Goal: Information Seeking & Learning: Learn about a topic

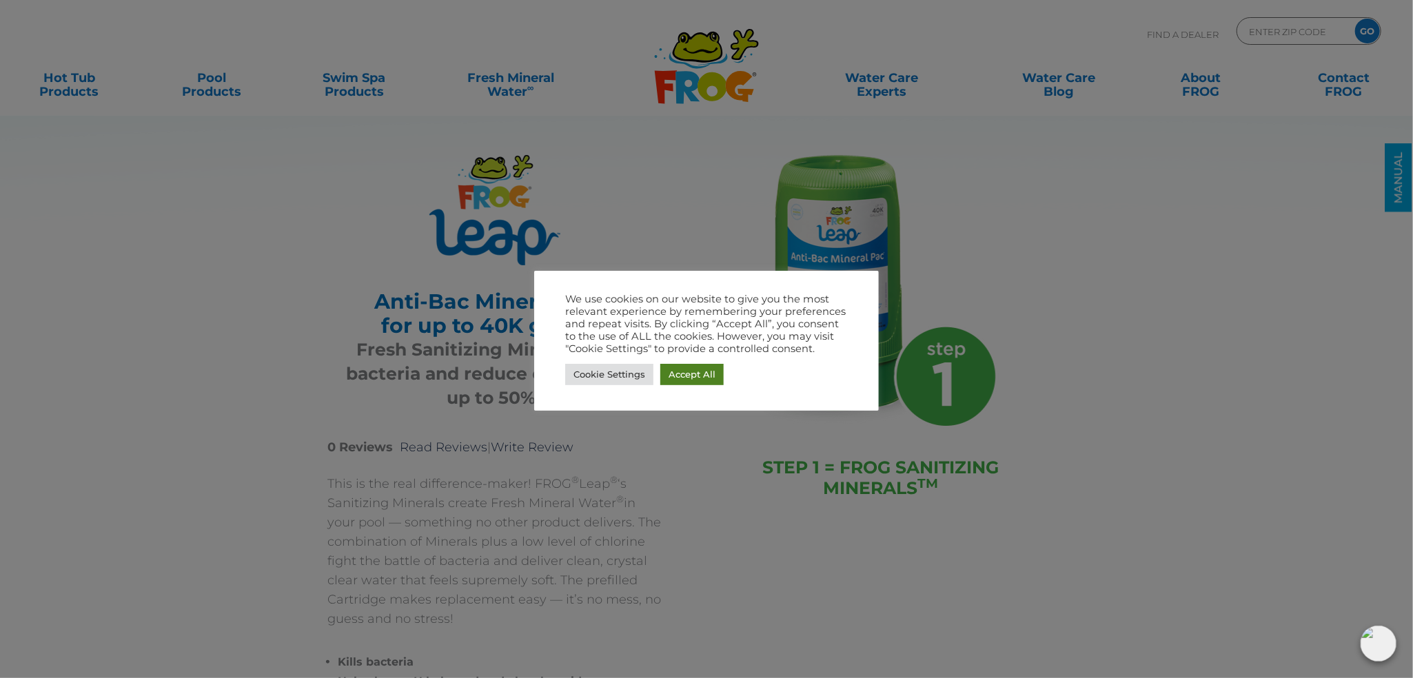
click at [684, 367] on link "Accept All" at bounding box center [691, 374] width 63 height 21
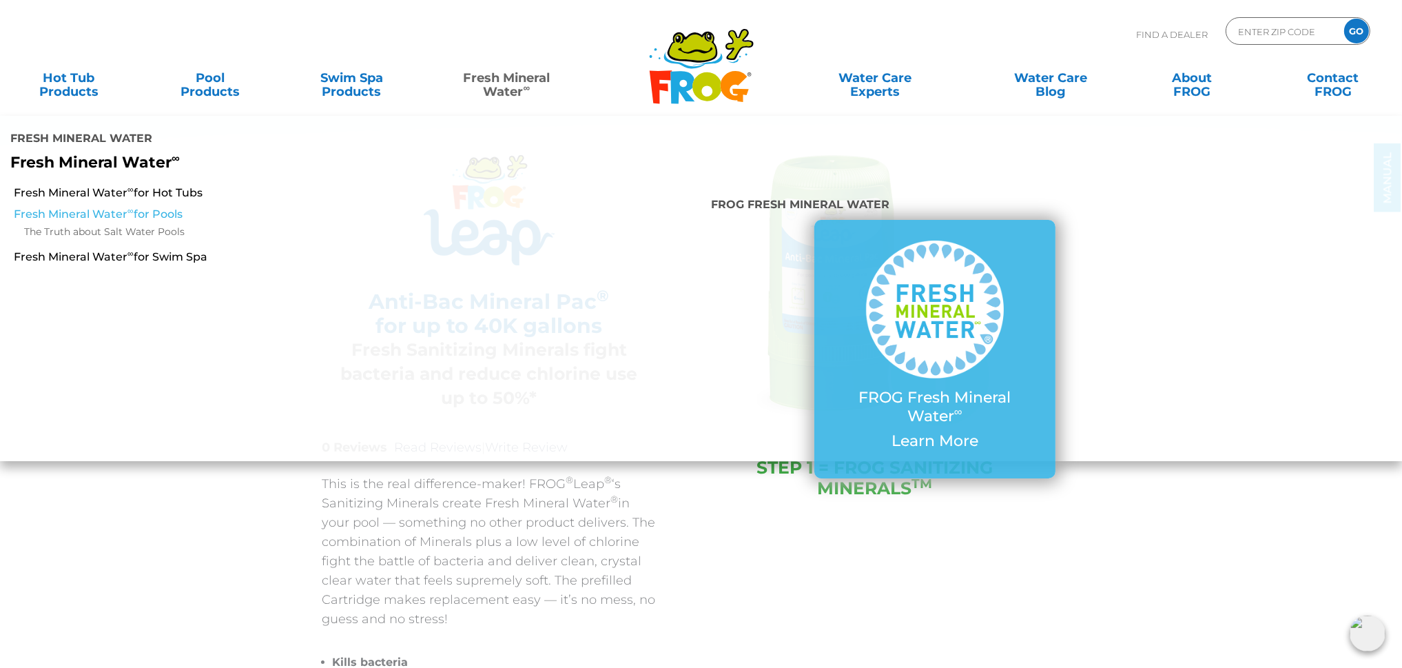
click at [130, 214] on sup "∞" at bounding box center [130, 210] width 6 height 10
click at [132, 210] on link "Fresh Mineral Water ∞ for Pools" at bounding box center [240, 214] width 453 height 15
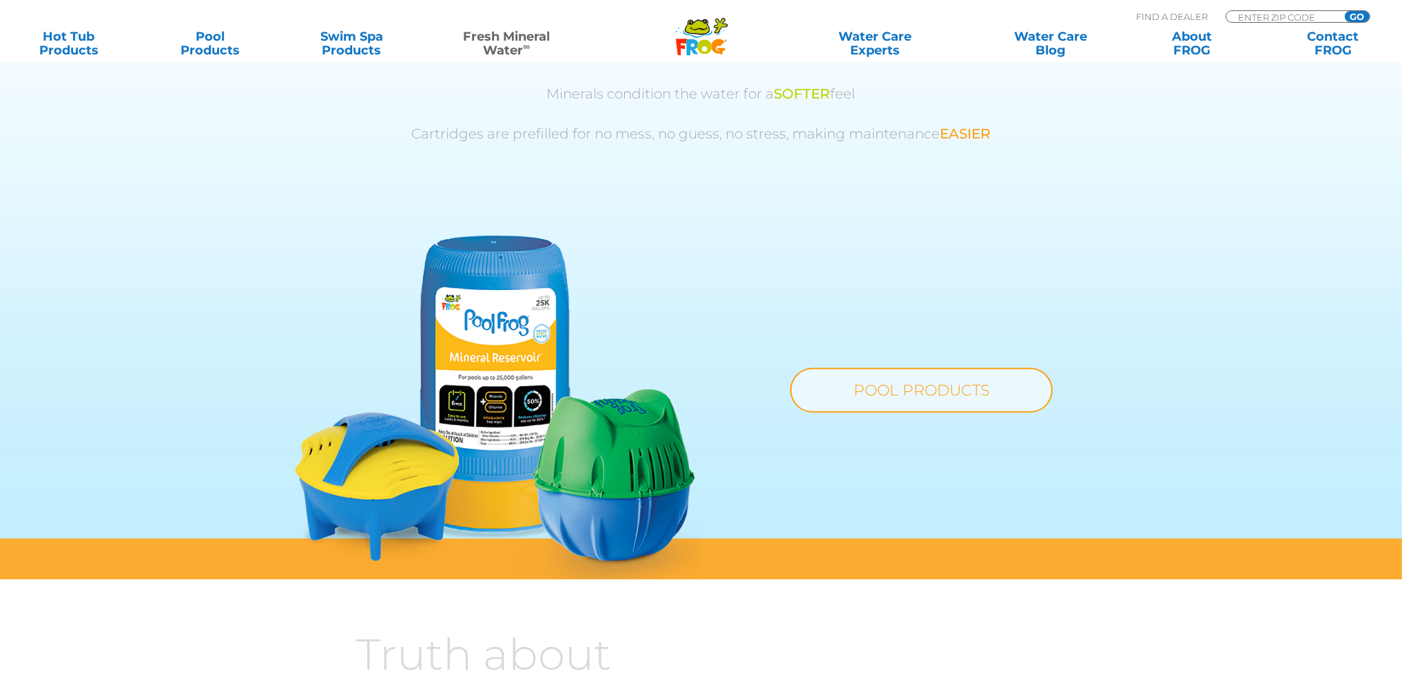
scroll to position [1034, 0]
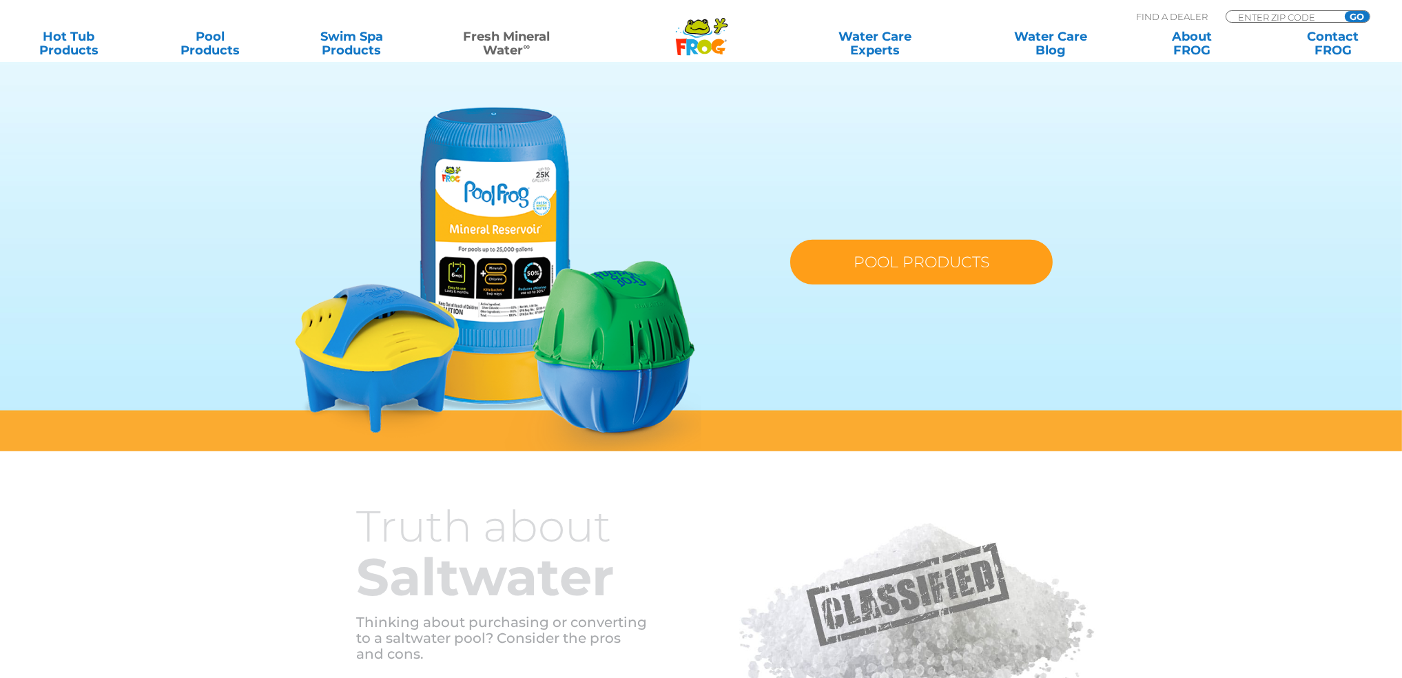
click at [943, 254] on link "POOL PRODUCTS" at bounding box center [921, 262] width 263 height 45
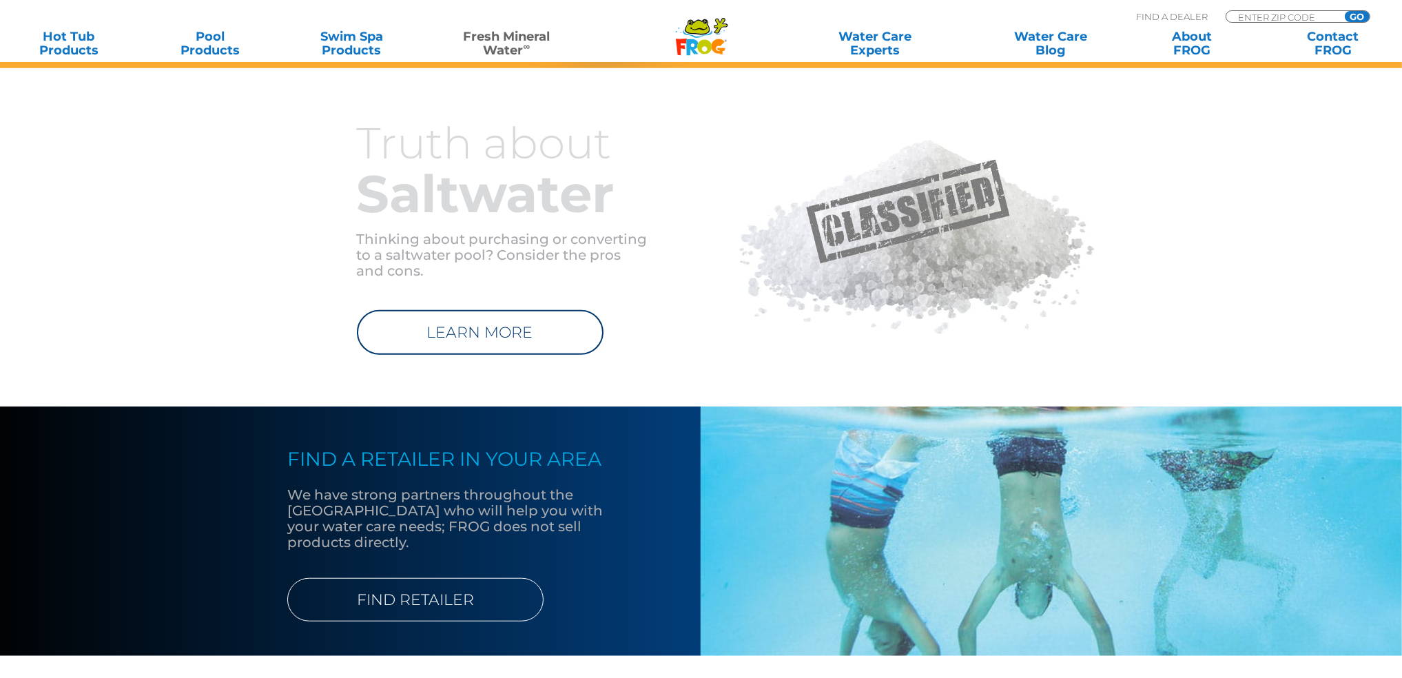
scroll to position [1585, 0]
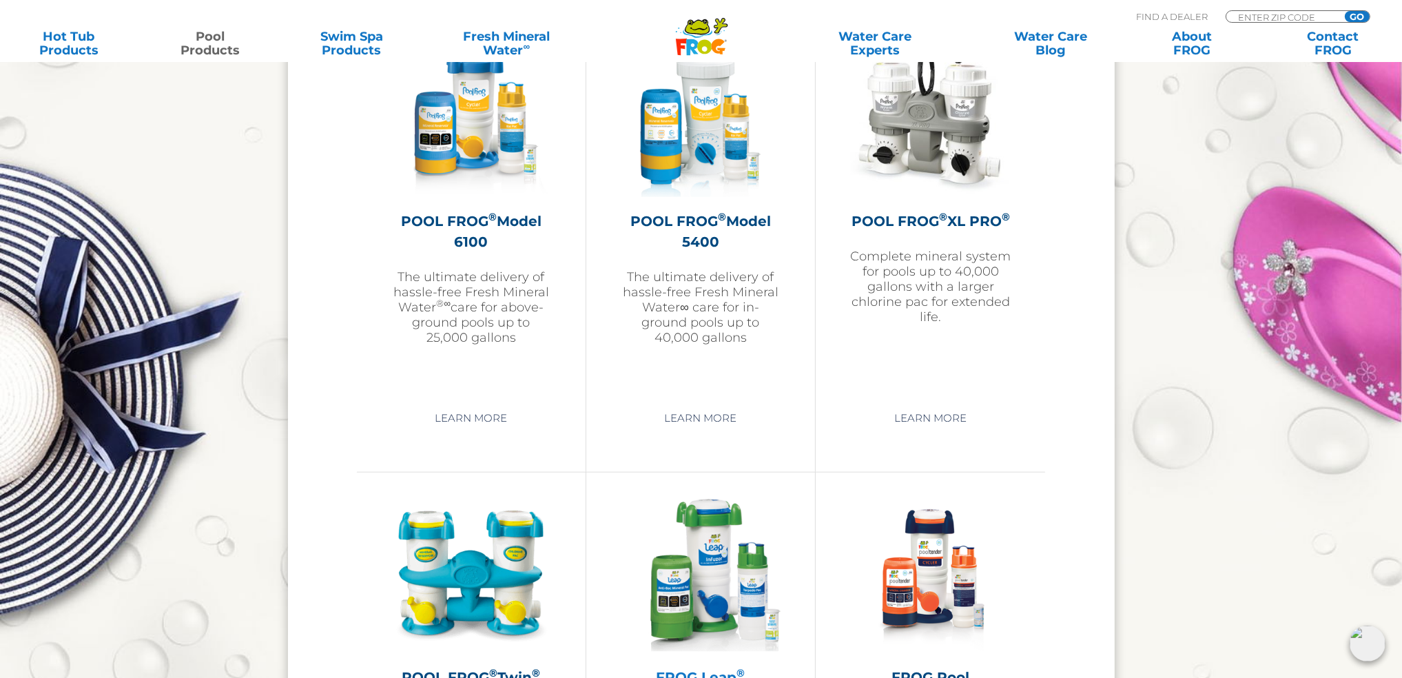
scroll to position [1999, 0]
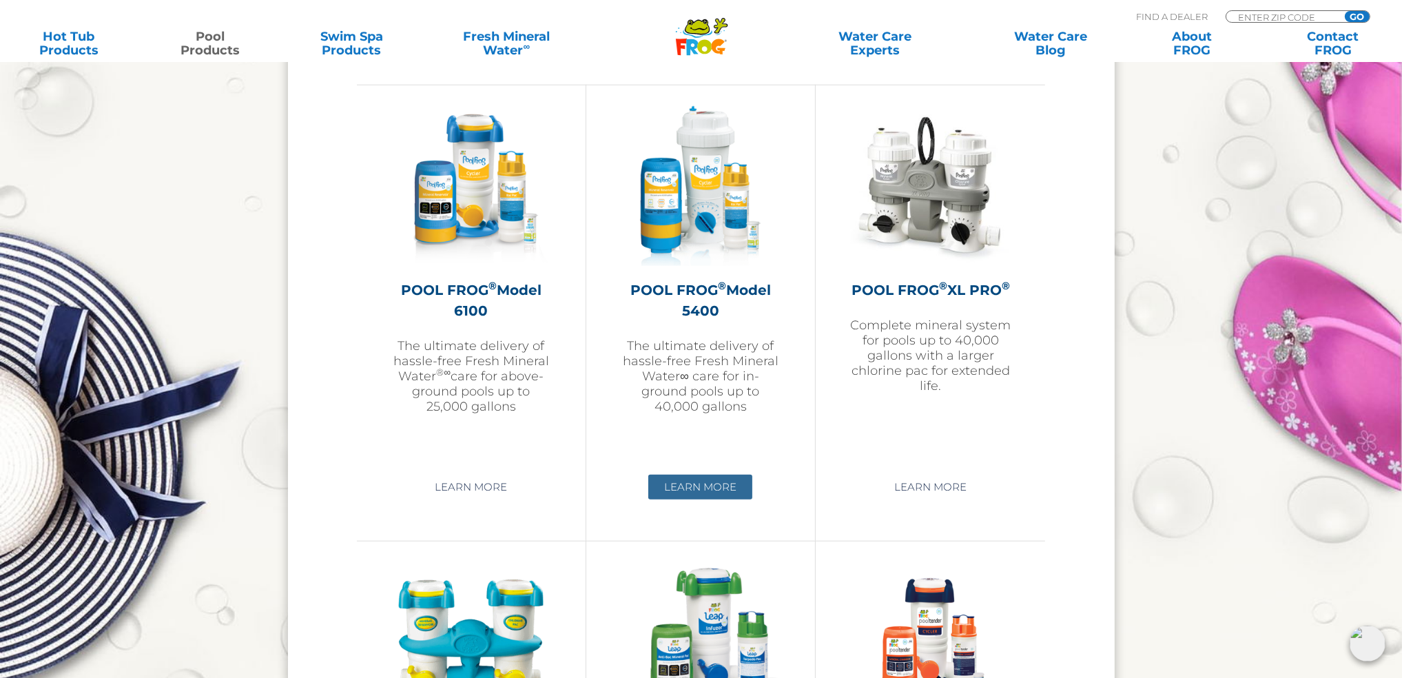
click at [702, 486] on link "Learn More" at bounding box center [701, 487] width 104 height 25
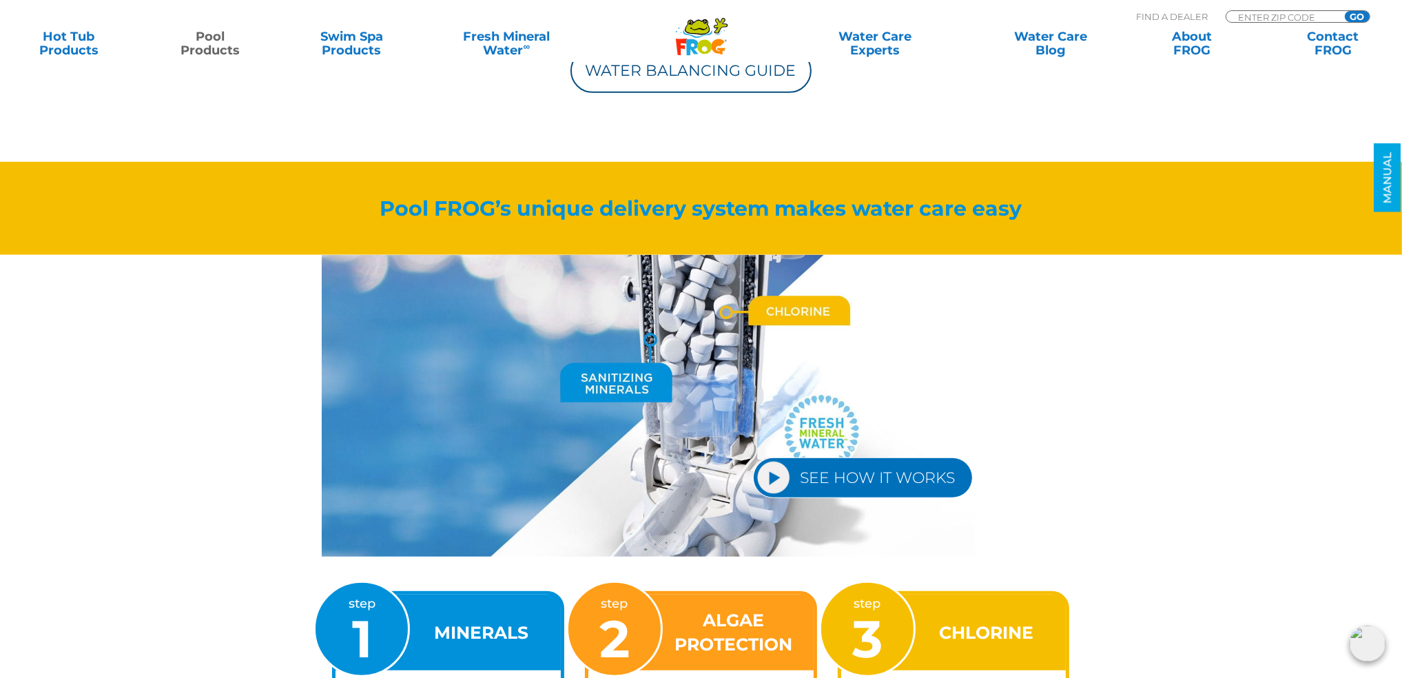
scroll to position [1516, 0]
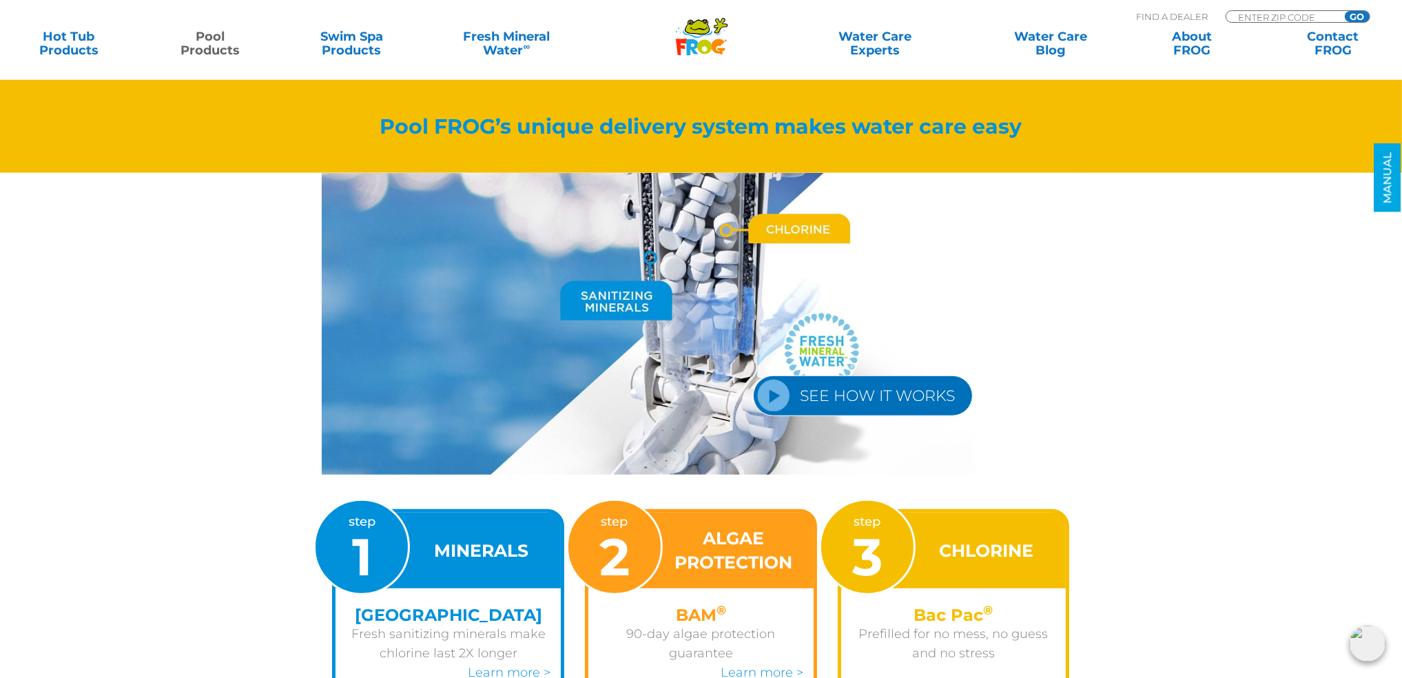
click at [777, 391] on link "SEE HOW IT WORKS" at bounding box center [863, 396] width 220 height 41
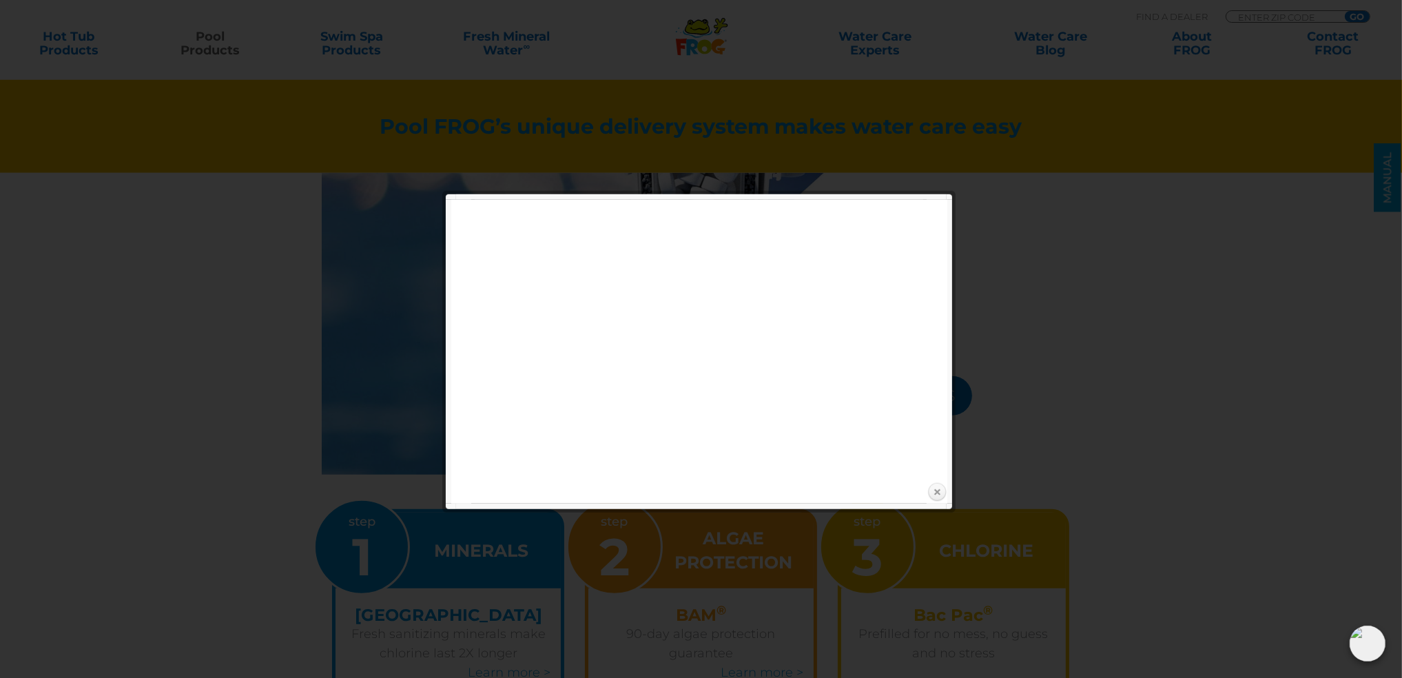
click at [941, 489] on link "Close" at bounding box center [937, 492] width 21 height 21
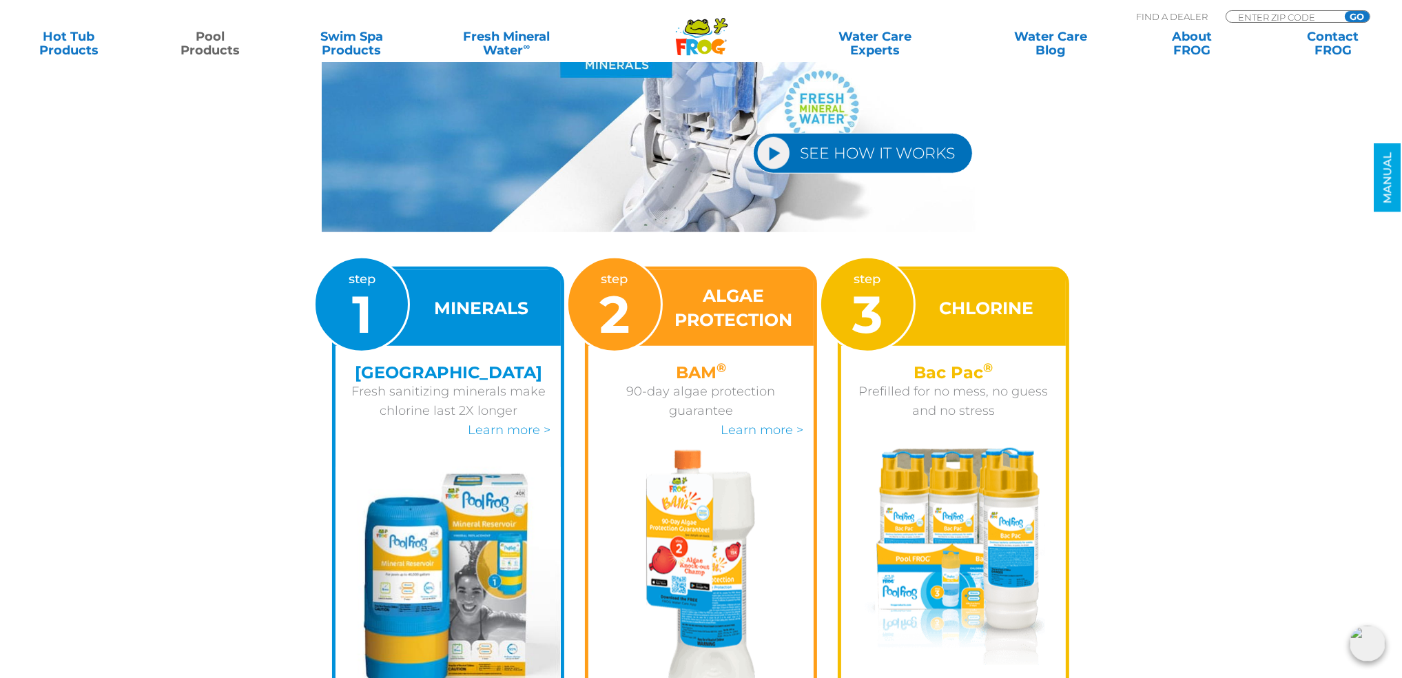
scroll to position [1792, 0]
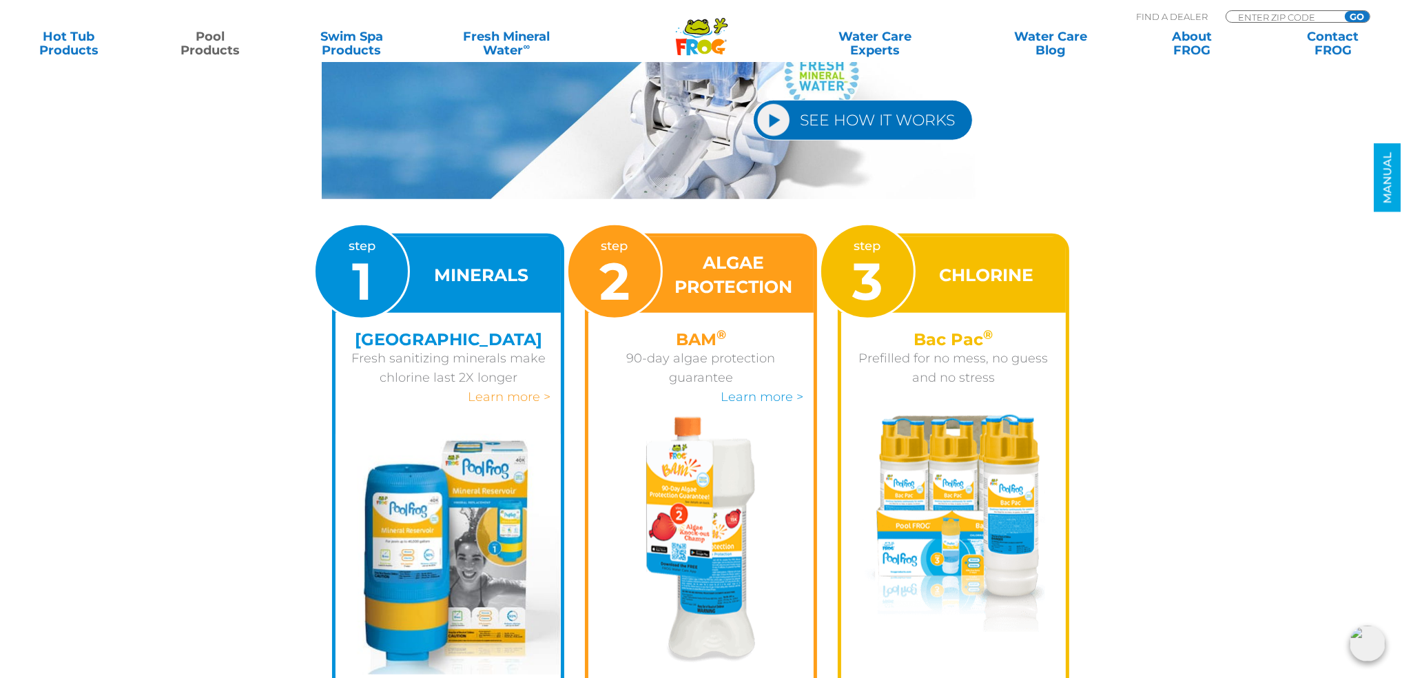
click at [513, 395] on link "Learn more >" at bounding box center [509, 396] width 83 height 15
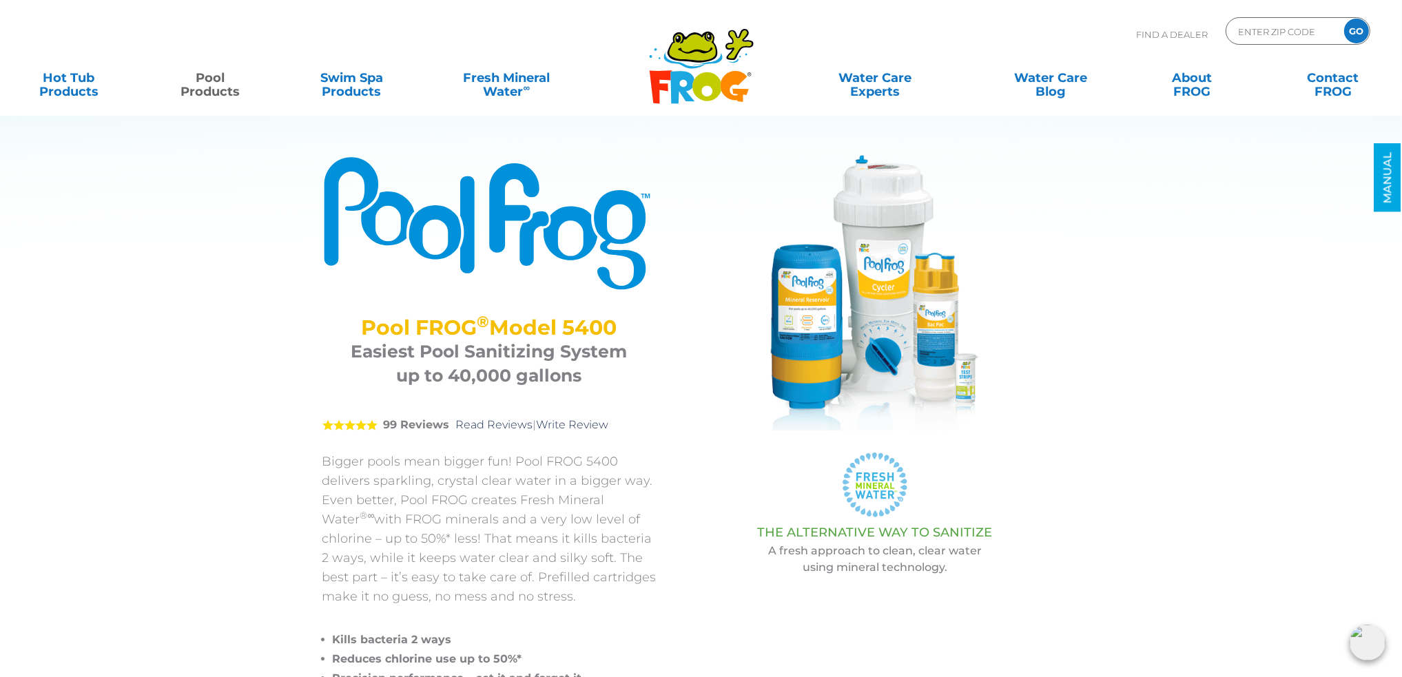
click at [916, 350] on img at bounding box center [875, 293] width 276 height 276
drag, startPoint x: 513, startPoint y: 462, endPoint x: 630, endPoint y: 460, distance: 117.2
click at [630, 460] on p "Bigger pools mean bigger fun! Pool FROG 5400 delivers sparkling, crystal clear …" at bounding box center [490, 529] width 334 height 154
